Goal: Task Accomplishment & Management: Manage account settings

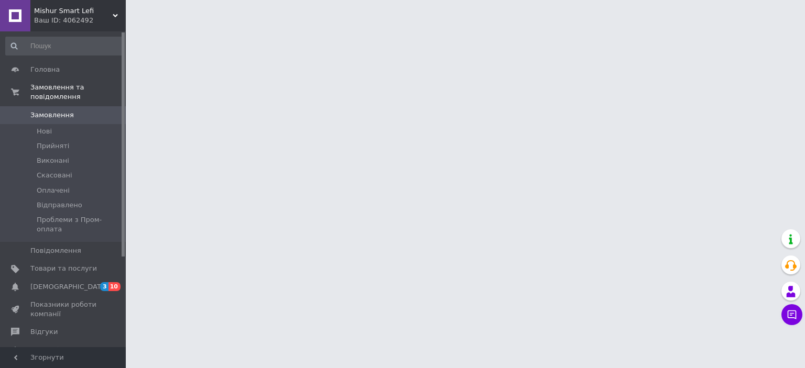
click at [67, 282] on span "[DEMOGRAPHIC_DATA]" at bounding box center [69, 286] width 78 height 9
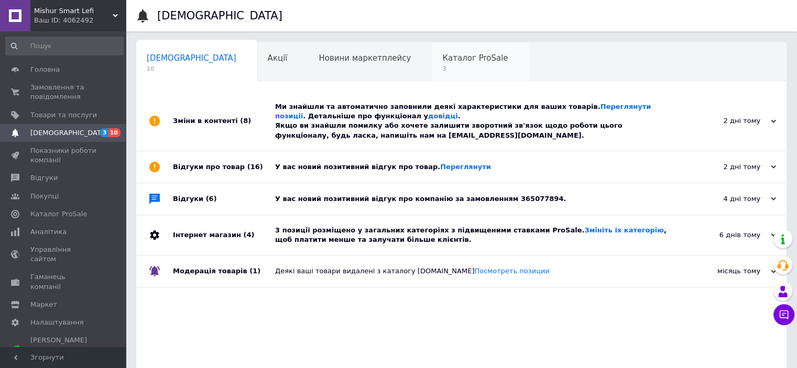
click at [442, 60] on span "Каталог ProSale" at bounding box center [474, 57] width 65 height 9
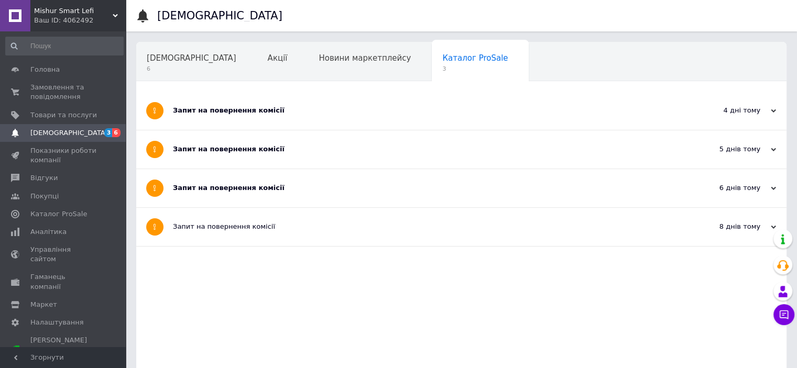
click at [775, 112] on icon at bounding box center [773, 110] width 5 height 5
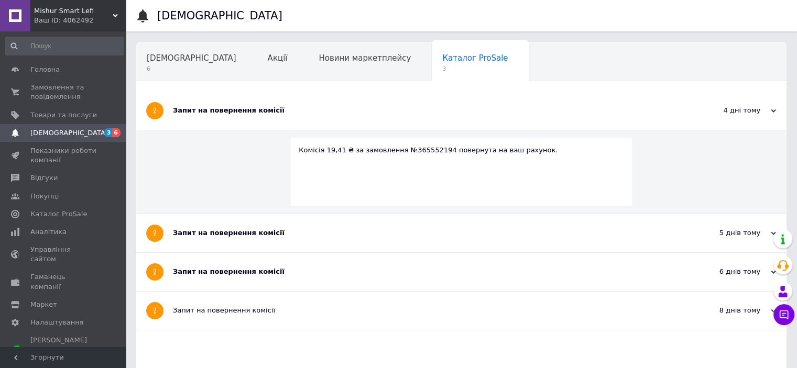
click at [770, 230] on div "5 днів тому" at bounding box center [723, 232] width 105 height 9
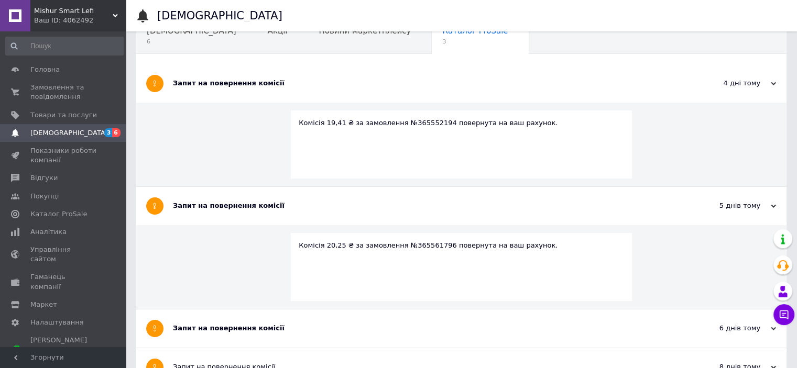
scroll to position [56, 0]
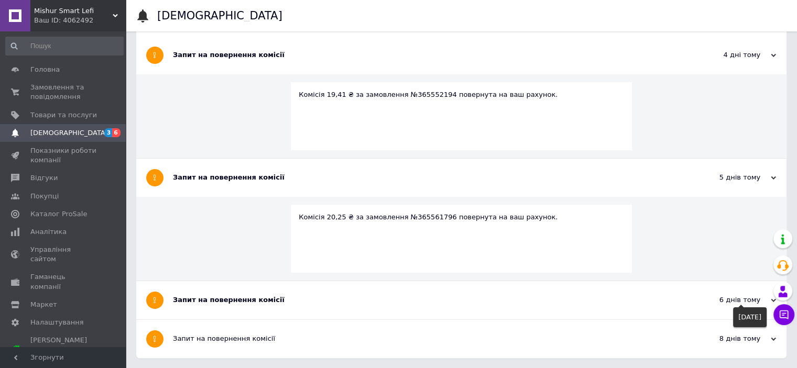
click at [768, 300] on div "6 днів тому" at bounding box center [723, 299] width 105 height 9
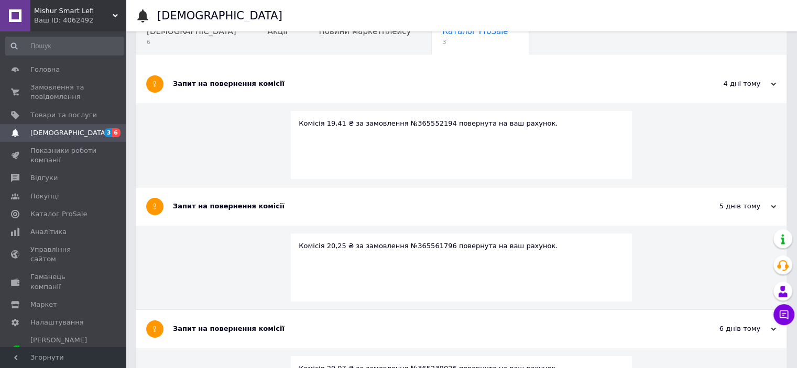
scroll to position [0, 0]
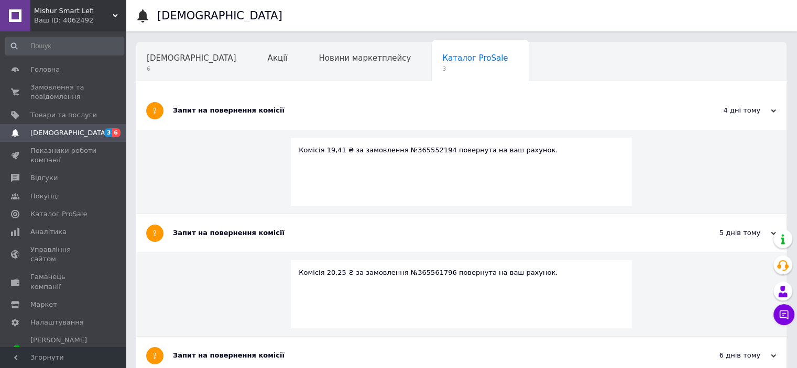
click at [775, 113] on icon at bounding box center [773, 110] width 5 height 5
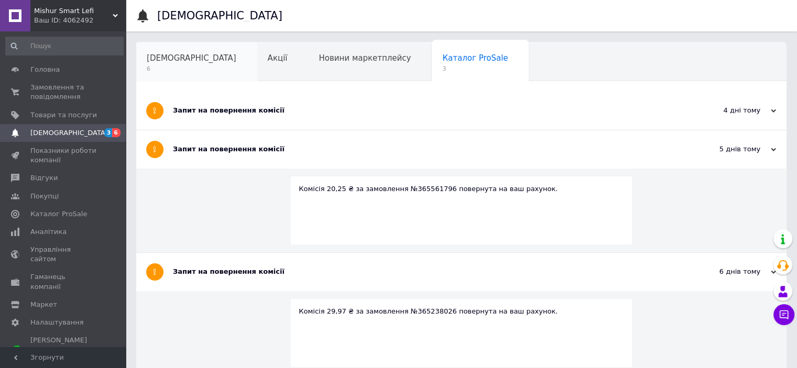
click at [162, 65] on span "6" at bounding box center [192, 69] width 90 height 8
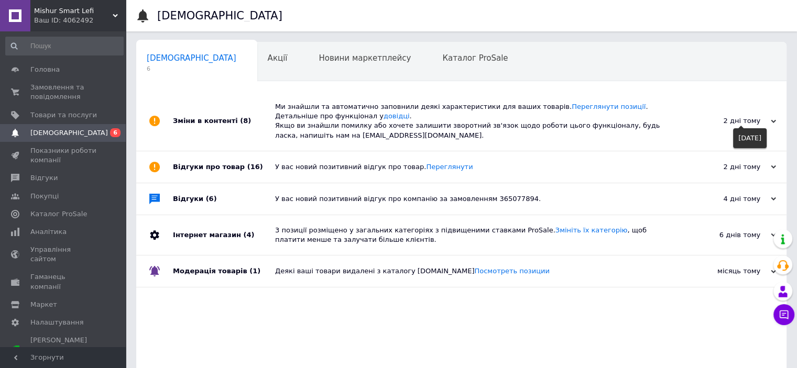
click at [773, 118] on div "2 дні тому" at bounding box center [723, 120] width 105 height 9
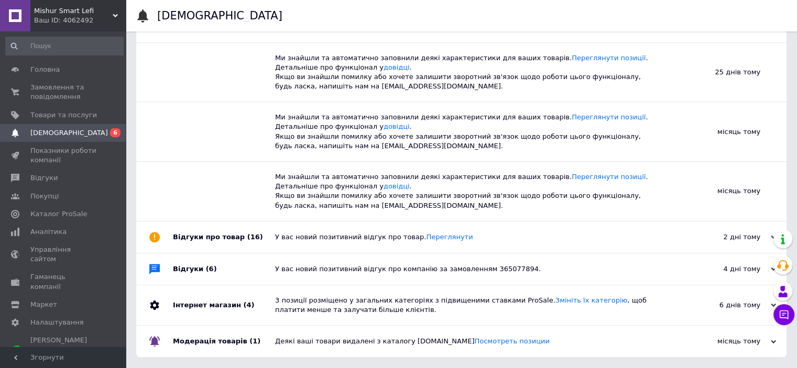
scroll to position [407, 0]
click at [759, 236] on div "2 дні тому" at bounding box center [723, 237] width 105 height 9
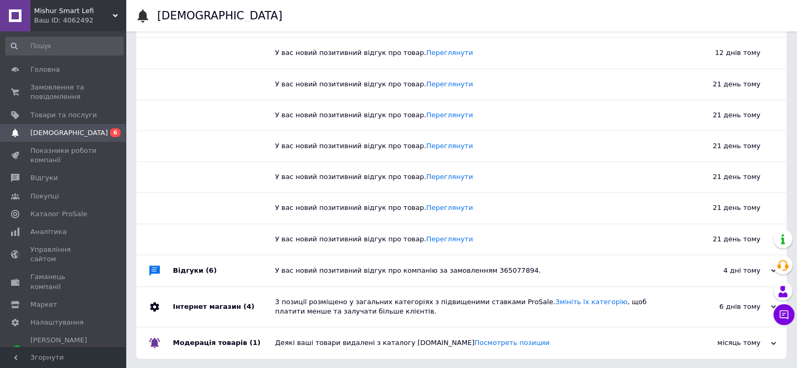
scroll to position [900, 0]
click at [763, 266] on div "4 дні тому" at bounding box center [723, 270] width 105 height 9
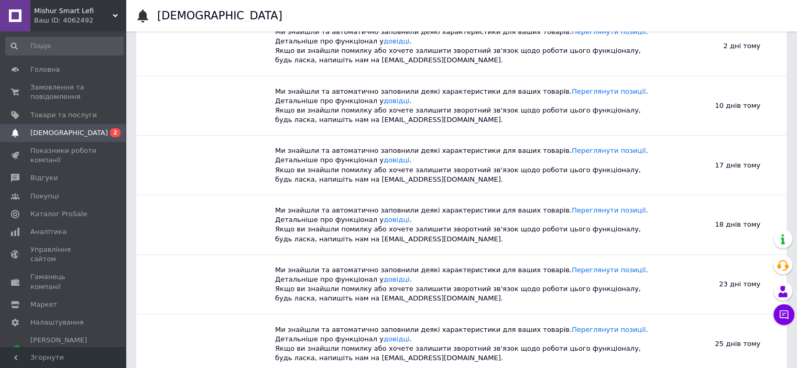
scroll to position [0, 0]
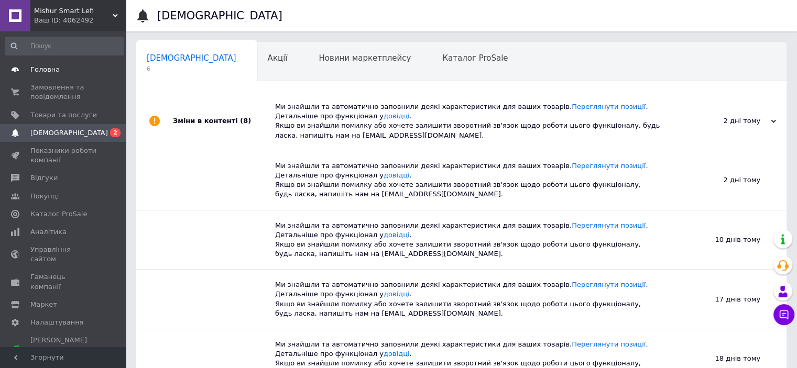
click at [58, 71] on span "Головна" at bounding box center [63, 69] width 67 height 9
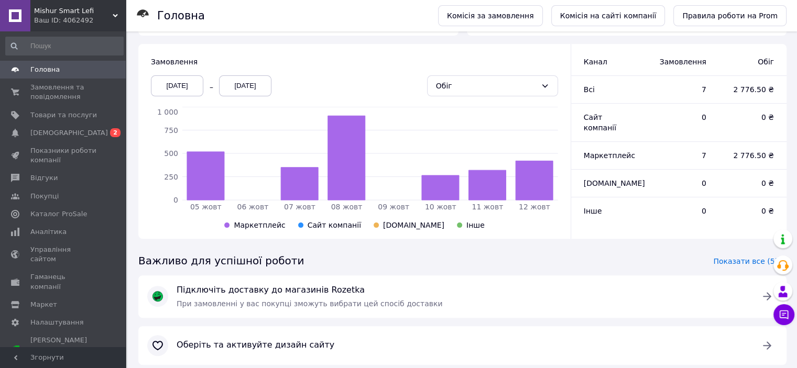
scroll to position [276, 0]
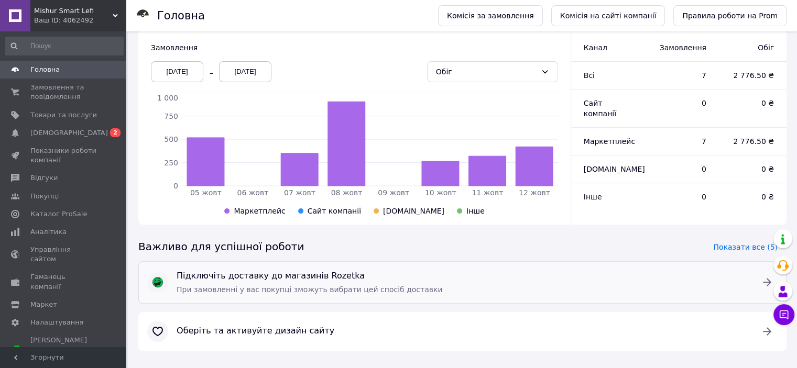
click at [766, 276] on icon at bounding box center [767, 282] width 13 height 13
click at [56, 127] on link "[DEMOGRAPHIC_DATA] 0 2" at bounding box center [64, 133] width 129 height 18
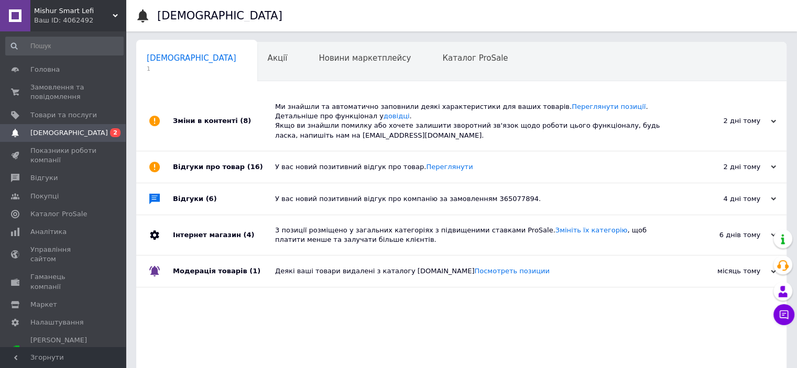
click at [756, 277] on div "місяць тому [DATE]" at bounding box center [728, 271] width 115 height 31
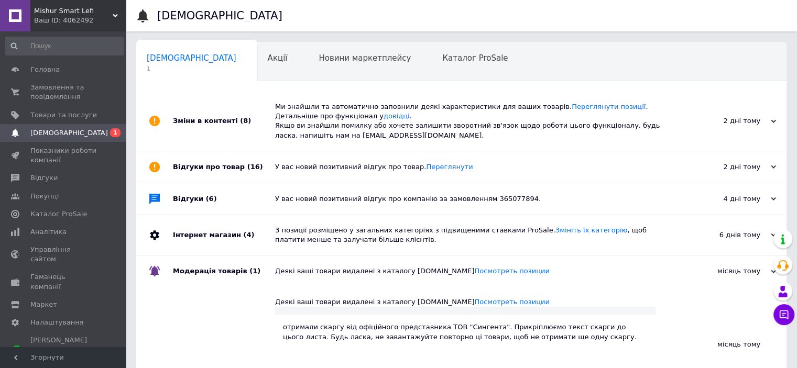
click at [752, 235] on div "6 днів тому" at bounding box center [723, 234] width 105 height 9
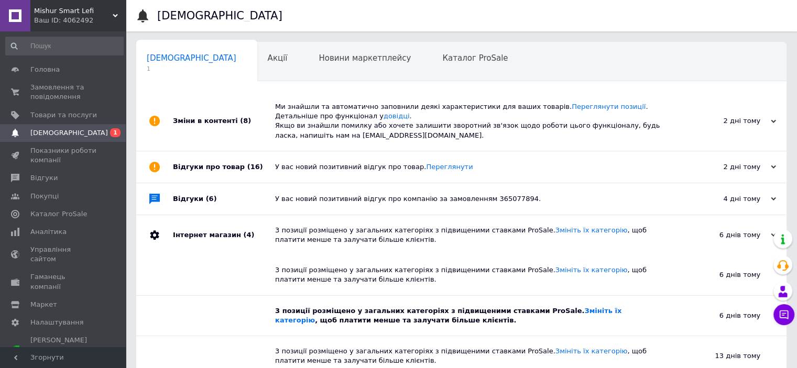
scroll to position [105, 0]
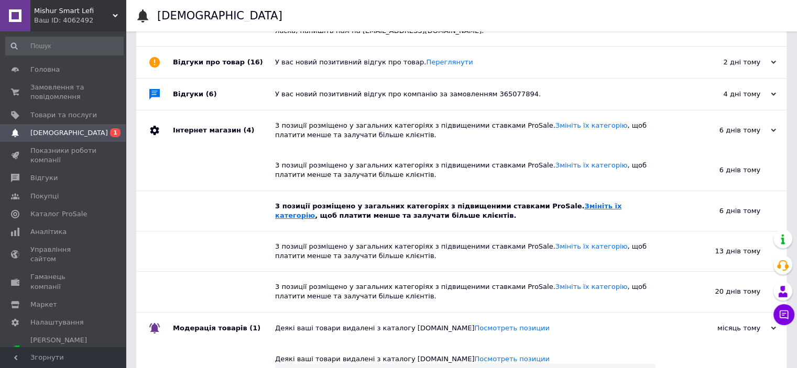
click at [577, 205] on link "Змініть їх категорію" at bounding box center [448, 210] width 346 height 17
